Goal: Transaction & Acquisition: Purchase product/service

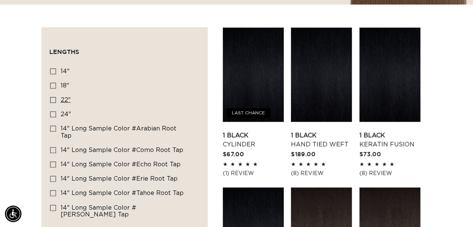
scroll to position [0, 419]
click at [53, 99] on icon at bounding box center [53, 100] width 6 height 6
click at [53, 99] on input "22" 22" (150 products)" at bounding box center [53, 100] width 6 height 6
checkbox input "true"
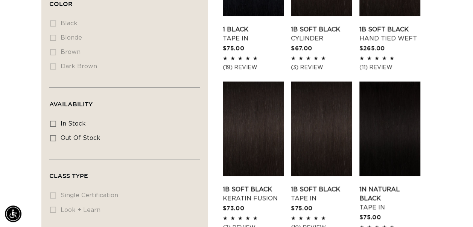
scroll to position [0, 419]
click at [55, 121] on rect at bounding box center [52, 123] width 5 height 5
click at [55, 120] on input "In stock In stock (135 products)" at bounding box center [53, 123] width 6 height 6
checkbox input "true"
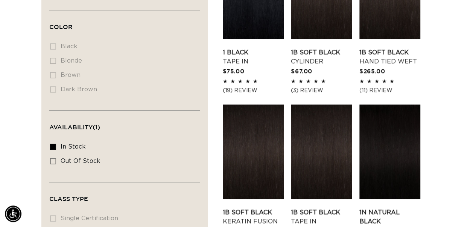
scroll to position [0, 839]
click at [53, 54] on li "Blonde Blonde (0 products)" at bounding box center [122, 61] width 144 height 14
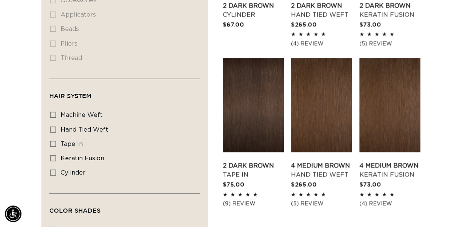
scroll to position [0, 0]
click at [52, 51] on li "thread thread (0 products)" at bounding box center [122, 58] width 144 height 14
click at [54, 51] on li "thread thread (0 products)" at bounding box center [122, 58] width 144 height 14
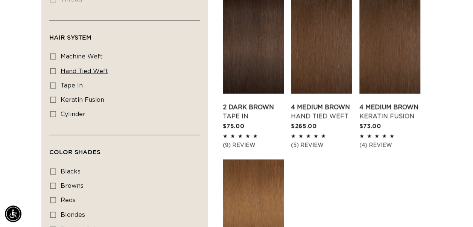
click at [53, 68] on icon at bounding box center [53, 71] width 6 height 6
click at [53, 68] on input "hand tied weft hand tied weft (29 products)" at bounding box center [53, 71] width 6 height 6
checkbox input "true"
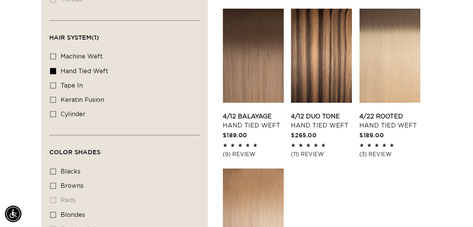
click at [54, 53] on icon at bounding box center [53, 56] width 6 height 6
click at [54, 53] on input "machine weft machine weft (28 products)" at bounding box center [53, 56] width 6 height 6
checkbox input "true"
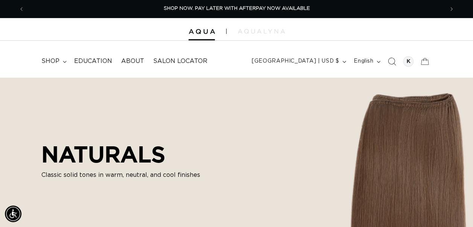
click at [392, 63] on icon "Search" at bounding box center [392, 61] width 8 height 8
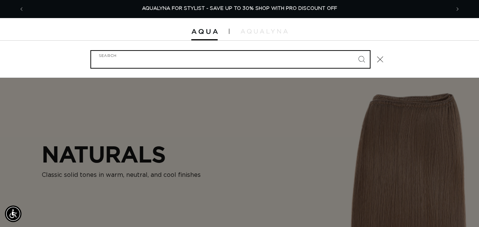
click at [124, 60] on input "Search" at bounding box center [230, 59] width 278 height 17
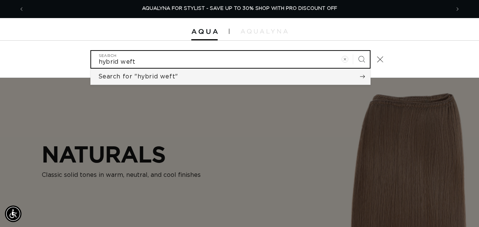
type input "hybrid weft"
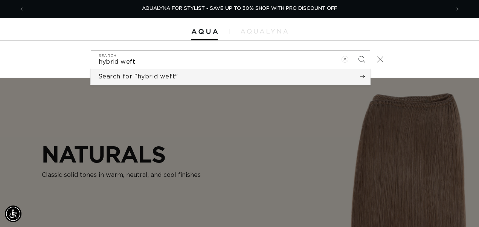
click at [161, 79] on span "Search for "hybrid weft"" at bounding box center [138, 76] width 80 height 8
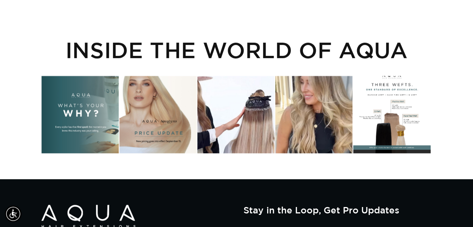
click at [410, 108] on div "Instagram post opens in a popup" at bounding box center [391, 114] width 77 height 77
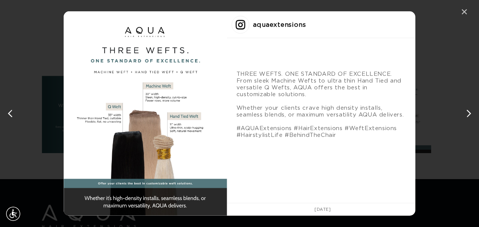
click at [460, 15] on div "✕" at bounding box center [463, 11] width 11 height 11
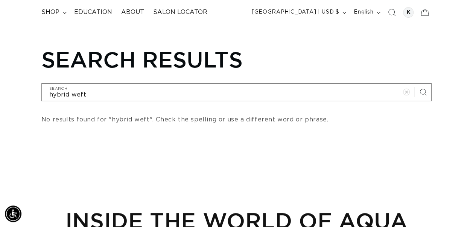
scroll to position [0, 839]
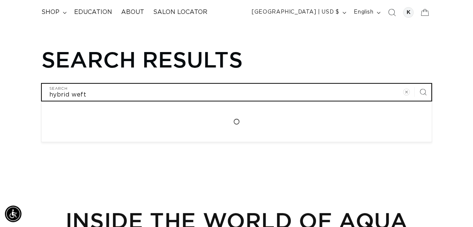
click at [73, 93] on input "hybrid weft" at bounding box center [237, 92] width 390 height 17
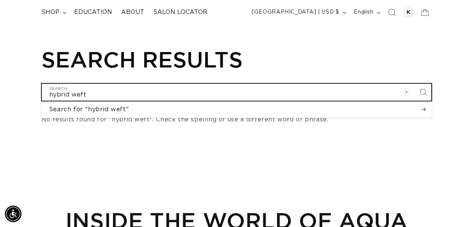
type input "hybridweft"
type input "hybriweft"
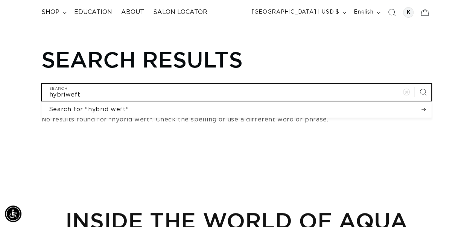
type input "hybrweft"
type input "hybweft"
type input "hyweft"
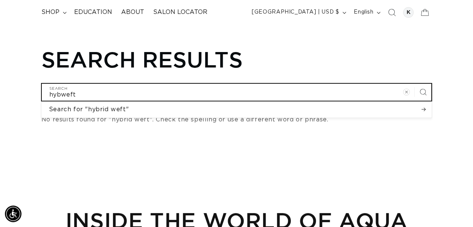
type input "hyweft"
type input "hweft"
type input "weft"
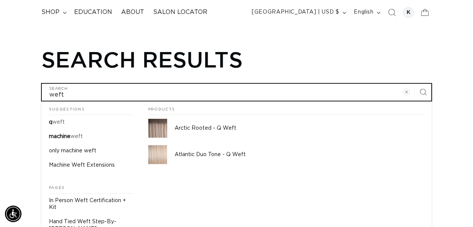
type input "Qweft"
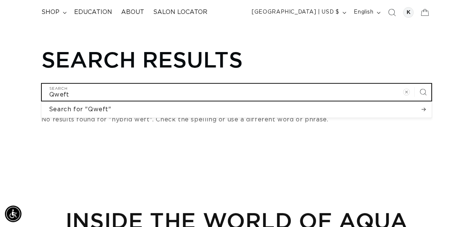
type input "Q weft"
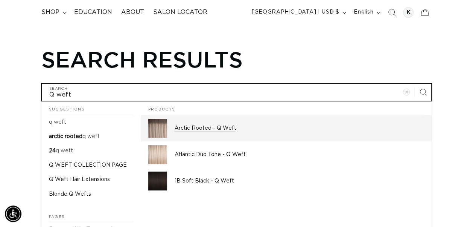
type input "Q weft"
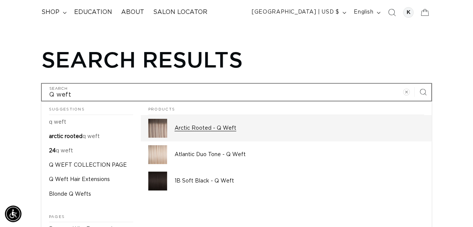
click at [160, 124] on img at bounding box center [157, 128] width 19 height 19
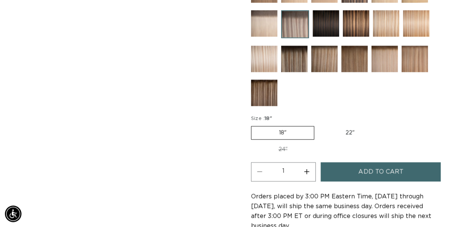
click at [350, 127] on label "22" Variant sold out or unavailable" at bounding box center [350, 132] width 64 height 13
click at [318, 125] on input "22" Variant sold out or unavailable" at bounding box center [318, 124] width 0 height 0
radio input "true"
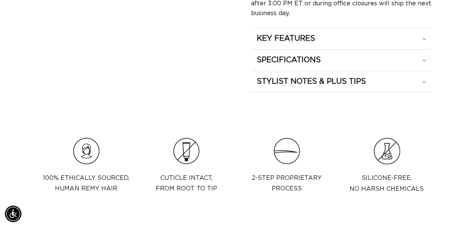
scroll to position [0, 839]
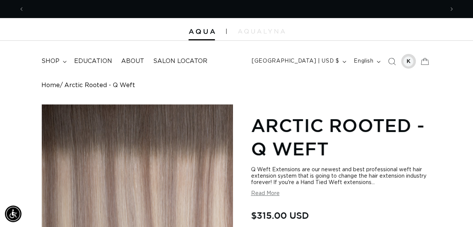
scroll to position [0, 419]
click at [409, 63] on div at bounding box center [408, 61] width 11 height 11
